Goal: Transaction & Acquisition: Purchase product/service

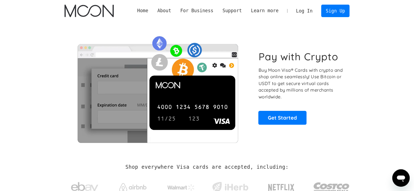
click at [307, 11] on link "Log In" at bounding box center [305, 11] width 26 height 12
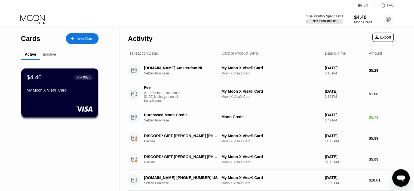
click at [368, 22] on div "Moon Credit" at bounding box center [363, 22] width 18 height 4
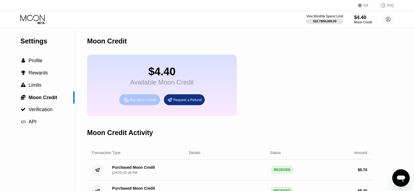
click at [141, 102] on div "Buy Moon Credit" at bounding box center [143, 100] width 26 height 5
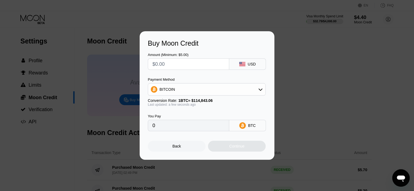
click at [218, 93] on div "BITCOIN" at bounding box center [206, 89] width 117 height 11
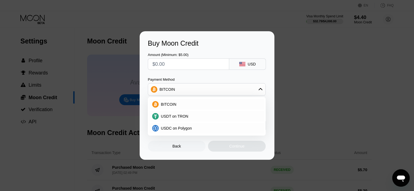
click at [217, 92] on div "BITCOIN" at bounding box center [206, 89] width 117 height 11
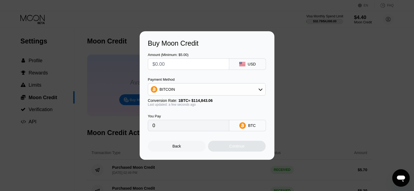
click at [217, 92] on div "BITCOIN" at bounding box center [206, 89] width 117 height 11
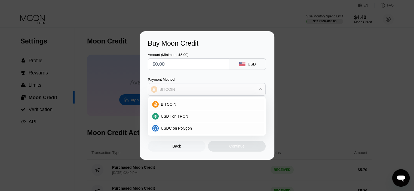
click at [217, 92] on div "BITCOIN" at bounding box center [206, 89] width 117 height 11
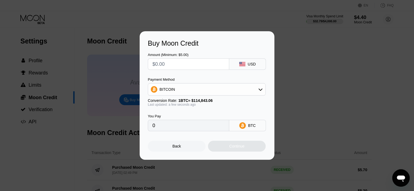
click at [247, 128] on div "BTC" at bounding box center [247, 125] width 37 height 11
click at [196, 129] on input "0" at bounding box center [188, 125] width 72 height 11
click at [197, 65] on input "text" at bounding box center [188, 64] width 72 height 11
